Goal: Navigation & Orientation: Find specific page/section

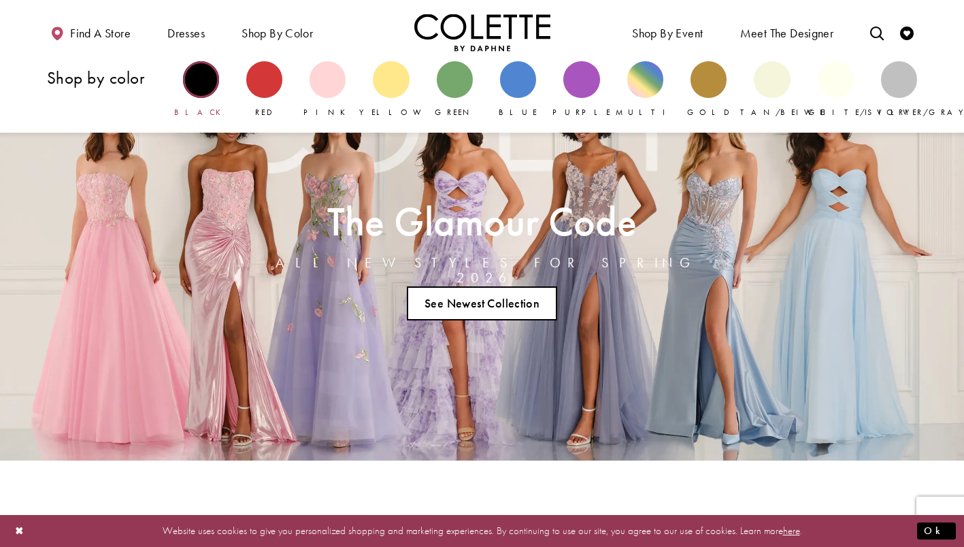
click at [205, 84] on div "Primary block" at bounding box center [201, 79] width 36 height 36
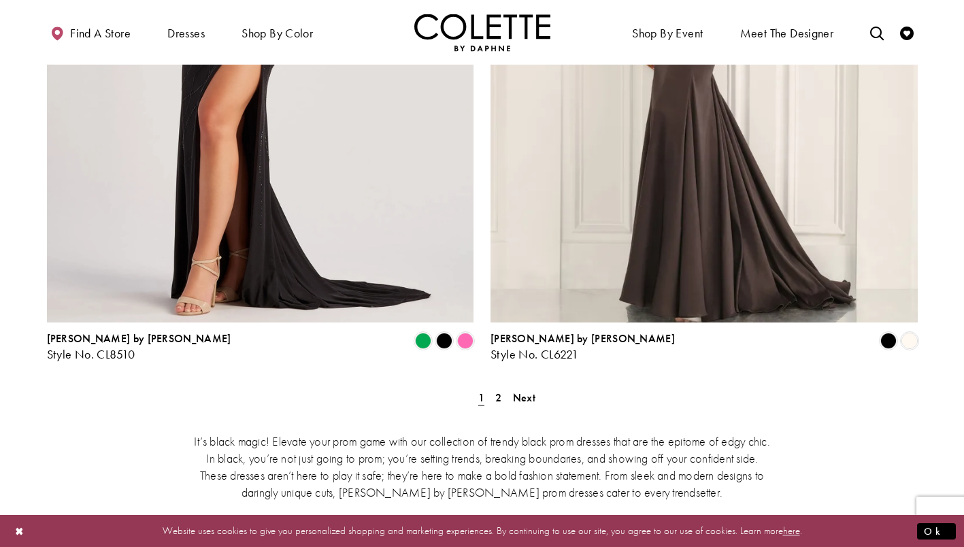
scroll to position [2489, 0]
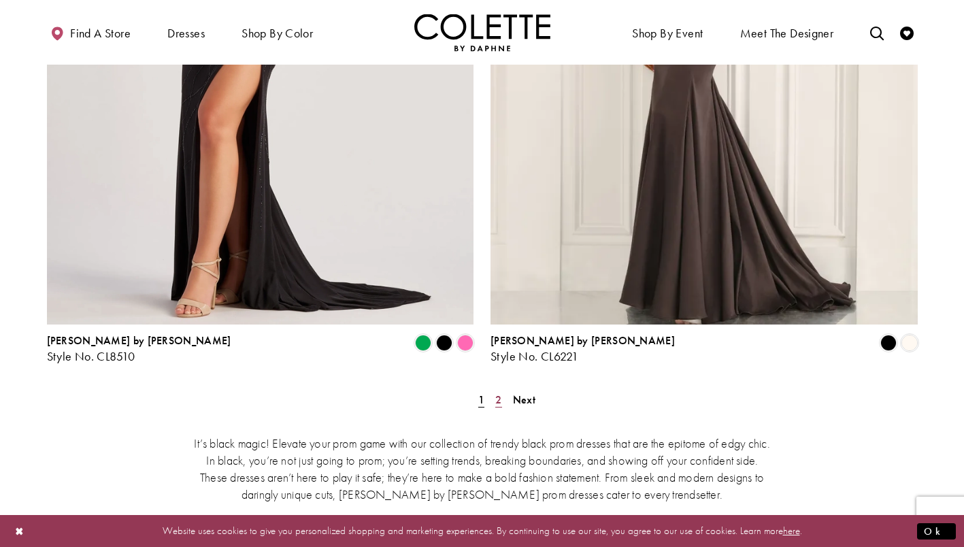
click at [494, 390] on link "2" at bounding box center [498, 400] width 14 height 20
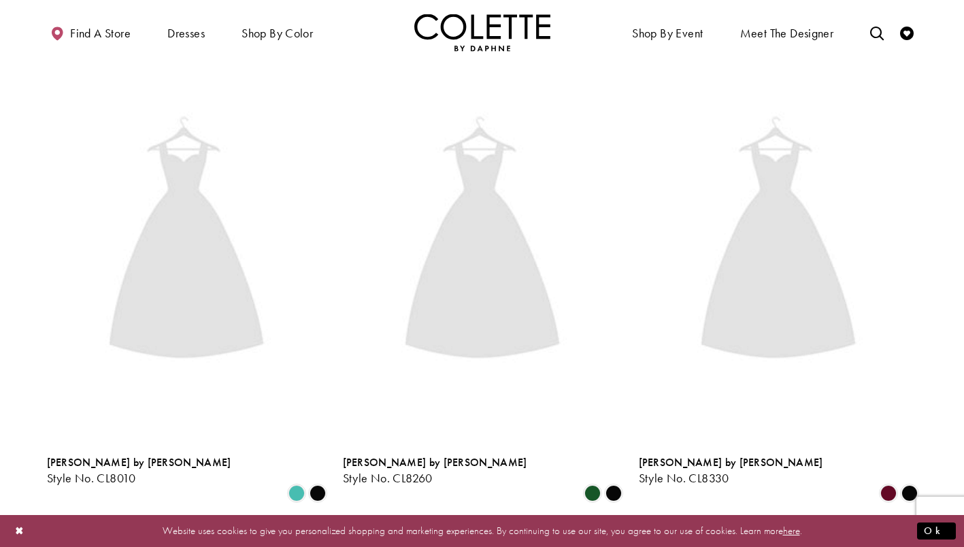
scroll to position [73, 0]
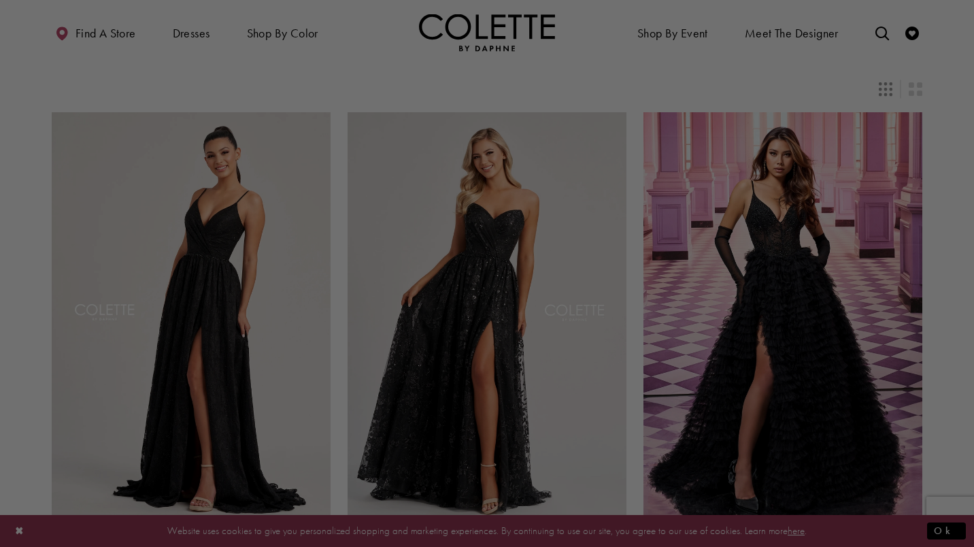
drag, startPoint x: 969, startPoint y: 69, endPoint x: 968, endPoint y: 118, distance: 49.0
click at [964, 118] on div at bounding box center [492, 276] width 984 height 553
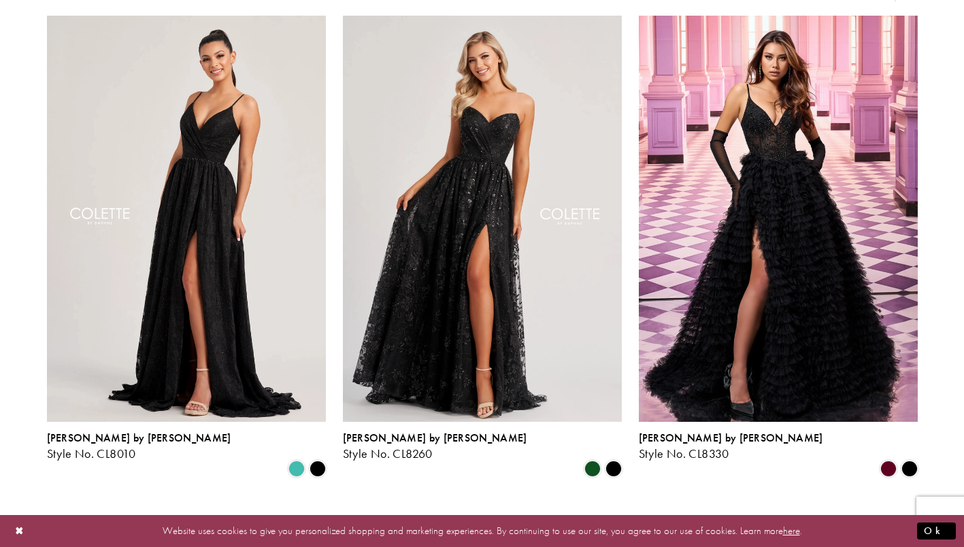
scroll to position [0, 0]
